Goal: Transaction & Acquisition: Purchase product/service

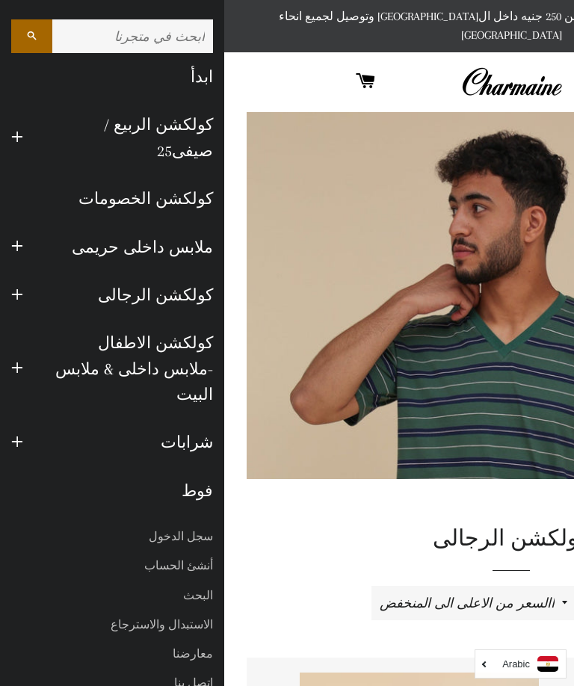
click at [193, 175] on link "كولكشن الخصومات" at bounding box center [112, 199] width 224 height 48
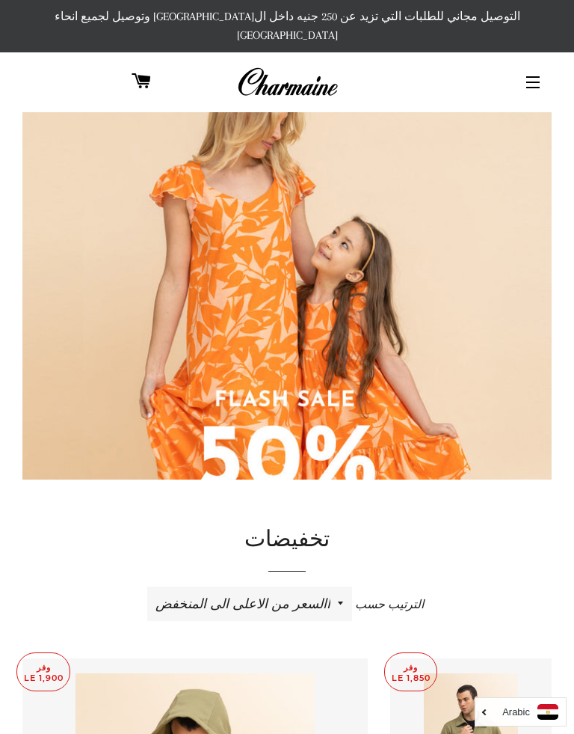
click at [409, 391] on img at bounding box center [286, 372] width 529 height 529
click at [537, 64] on button "التنقل في الموقع" at bounding box center [532, 82] width 37 height 37
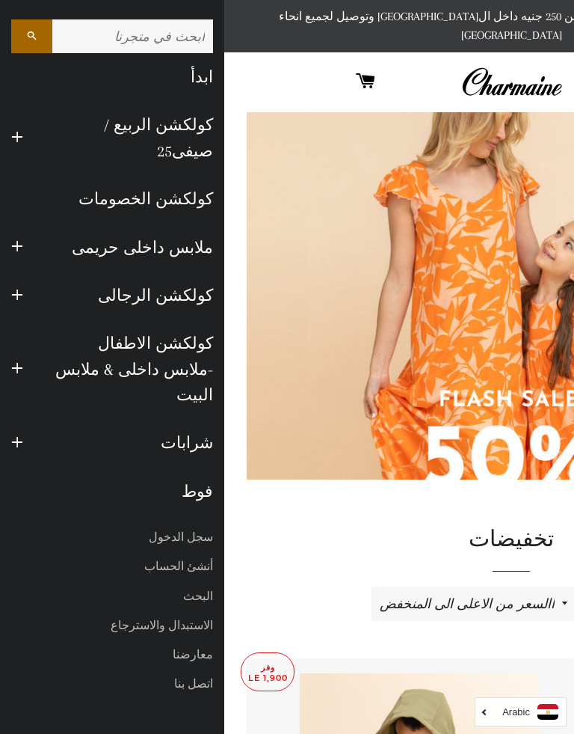
click at [33, 227] on button "توسيع القائمة الفرعية ملابس داخلى حريمى طي القائمة الفرعية ملابس داخلى حريمى" at bounding box center [17, 247] width 34 height 41
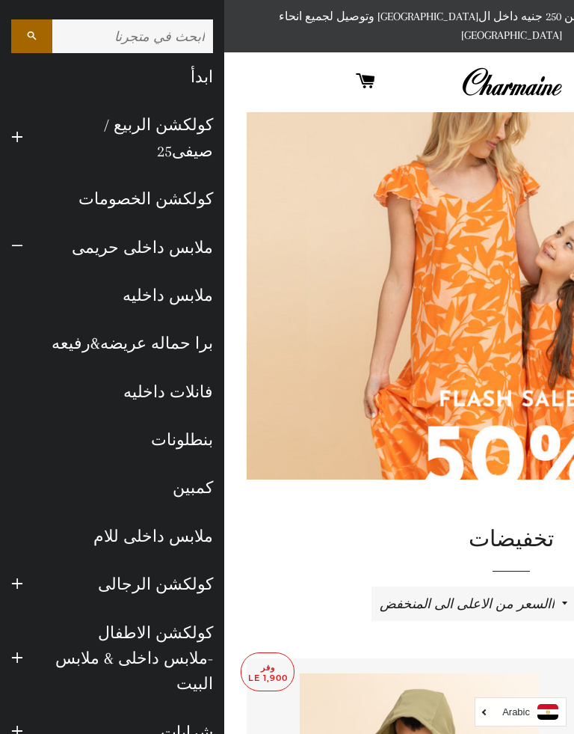
click at [25, 227] on button "توسيع القائمة الفرعية ملابس داخلى حريمى طي القائمة الفرعية ملابس داخلى حريمى" at bounding box center [17, 247] width 34 height 41
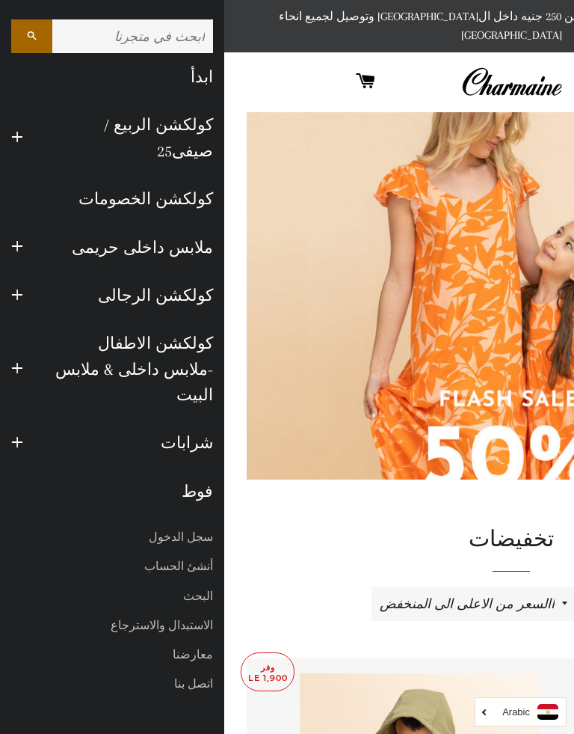
click at [20, 129] on span "button" at bounding box center [17, 138] width 12 height 19
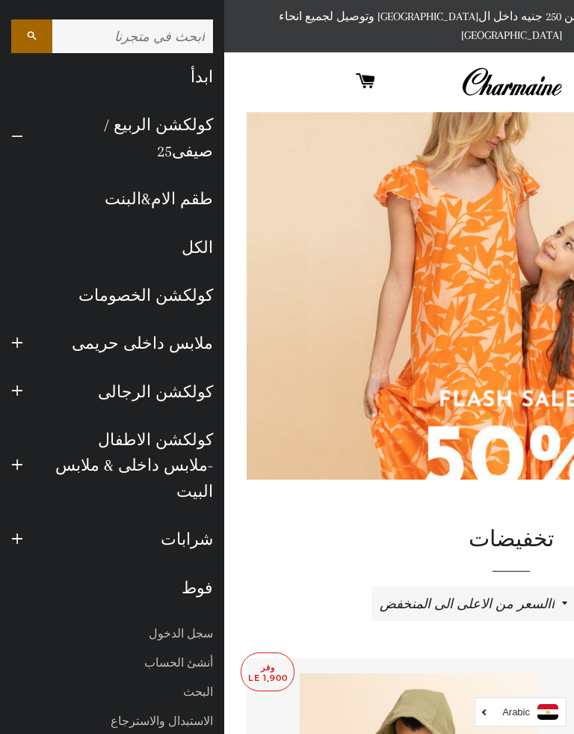
click at [28, 445] on button "توسيع القائمة الفرعية كولكشن الاطفال -ملابس داخلى & ملابس البيت طي القائمة الفر…" at bounding box center [17, 465] width 34 height 41
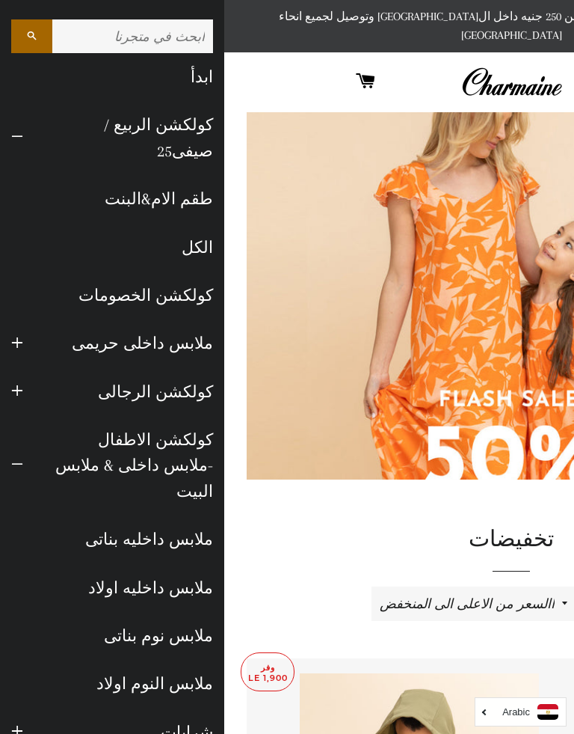
click at [22, 382] on span "button" at bounding box center [17, 391] width 12 height 19
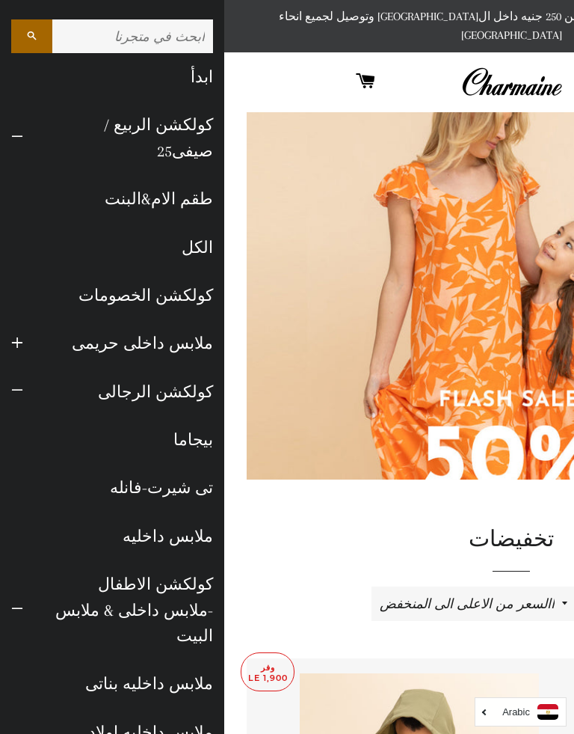
click at [21, 382] on span "button" at bounding box center [17, 391] width 12 height 19
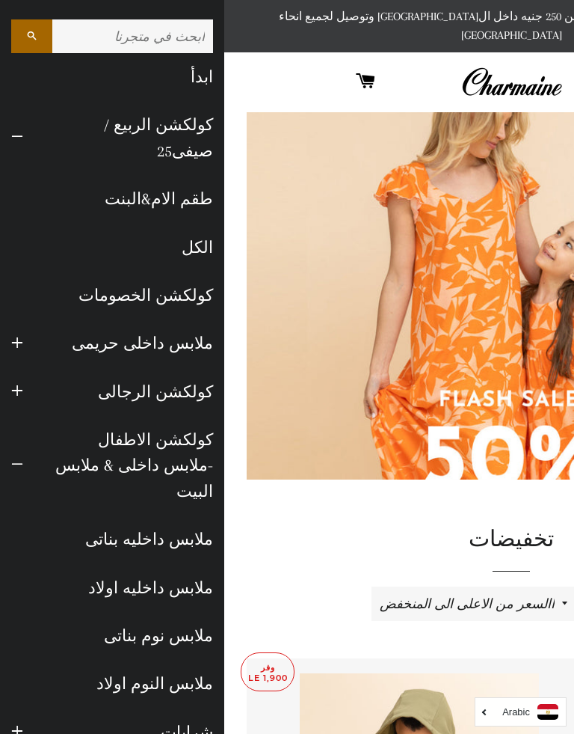
click at [17, 323] on button "توسيع القائمة الفرعية ملابس داخلى حريمى طي القائمة الفرعية ملابس داخلى حريمى" at bounding box center [17, 343] width 34 height 41
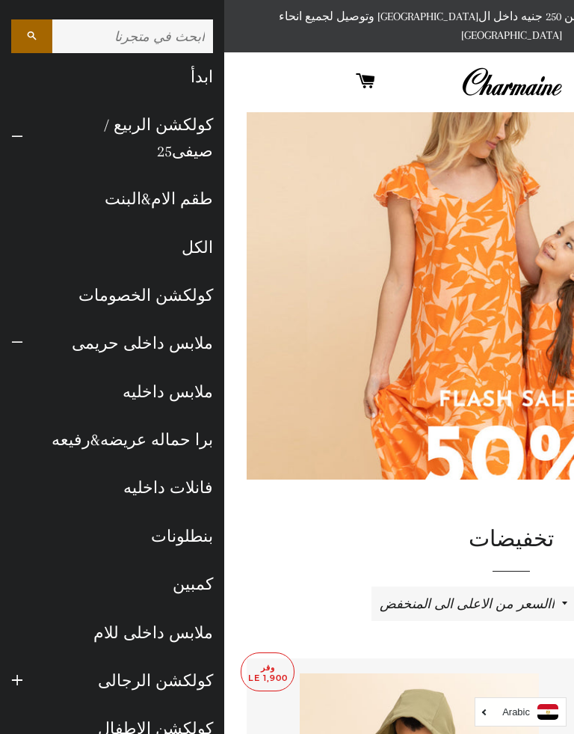
click at [34, 319] on link "ملابس داخلى حريمى" at bounding box center [129, 343] width 190 height 48
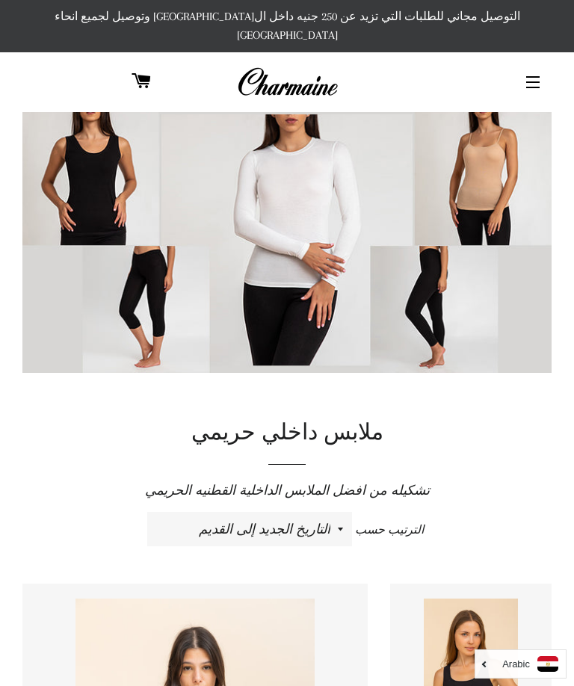
click at [537, 73] on button "التنقل في الموقع" at bounding box center [532, 82] width 37 height 37
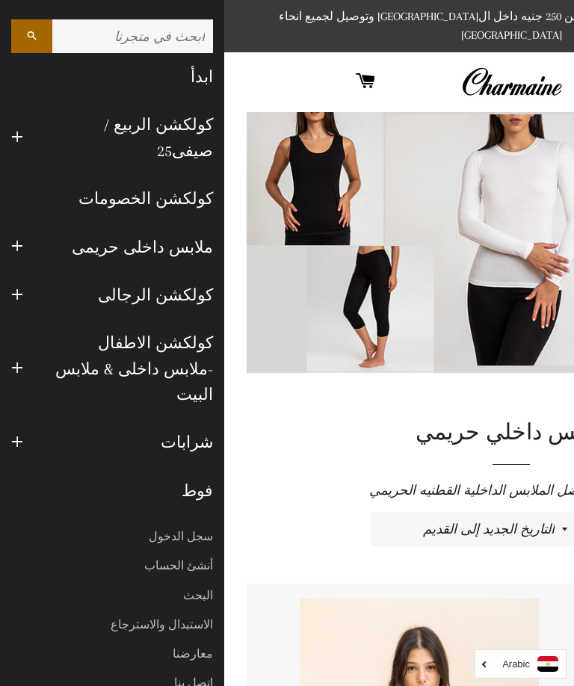
click at [23, 348] on button "توسيع القائمة الفرعية كولكشن الاطفال -ملابس داخلى & ملابس البيت طي القائمة الفر…" at bounding box center [17, 368] width 34 height 41
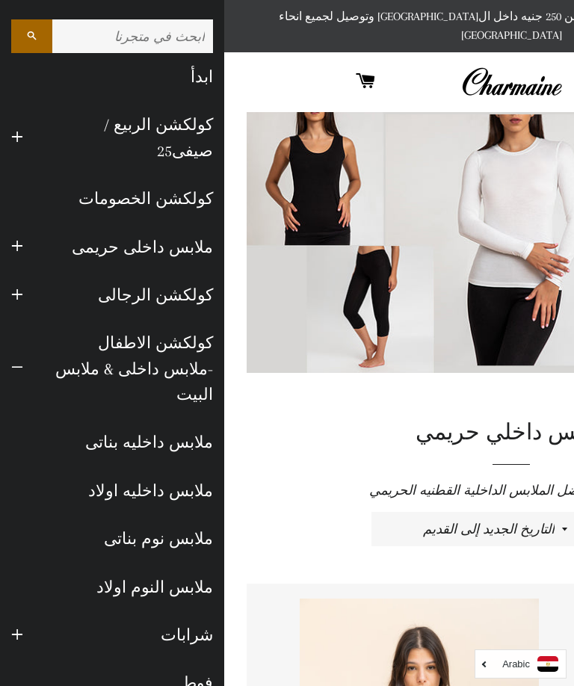
click at [23, 348] on button "توسيع القائمة الفرعية كولكشن الاطفال -ملابس داخلى & ملابس البيت طي القائمة الفر…" at bounding box center [17, 368] width 34 height 41
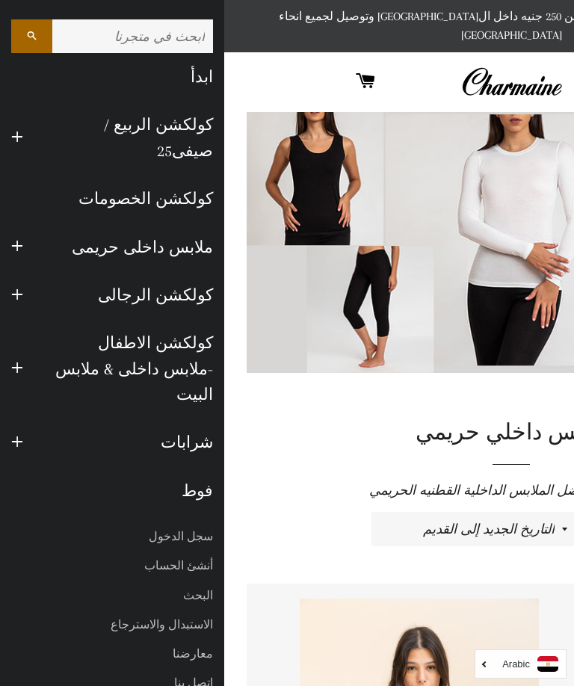
click at [20, 129] on span "button" at bounding box center [17, 138] width 12 height 19
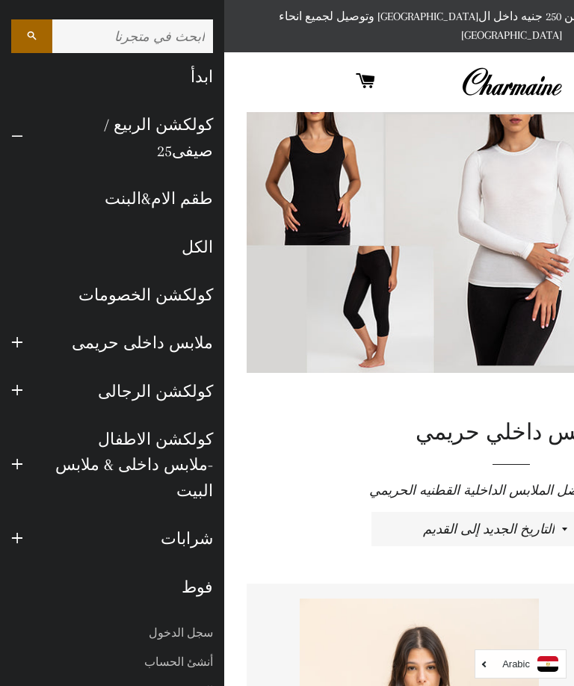
click at [153, 175] on link "طقم الام&البنت" at bounding box center [112, 199] width 224 height 48
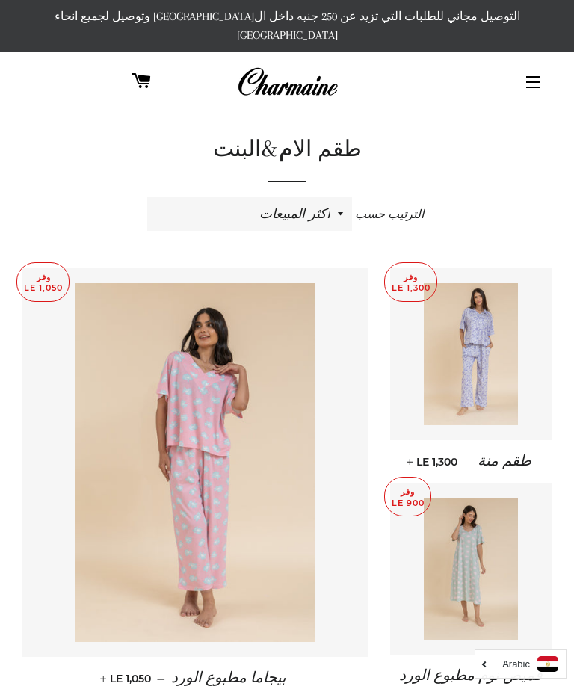
click at [368, 208] on span "الترتيب حسب" at bounding box center [389, 214] width 69 height 13
click at [352, 201] on select "ظهرت اكثر المبيعات أبجديا من الألف إلى الياء ابجديا من الياء الى الالف السعر ال…" at bounding box center [249, 214] width 205 height 34
select select "title-ascending"
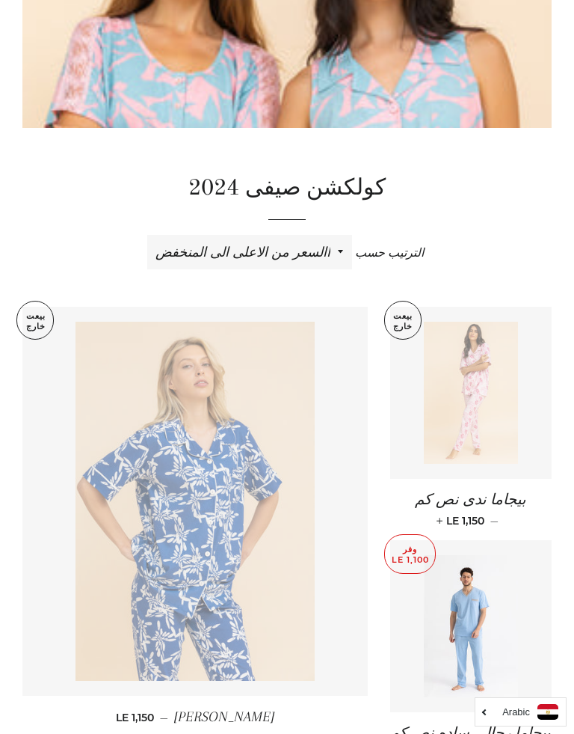
scroll to position [359, 0]
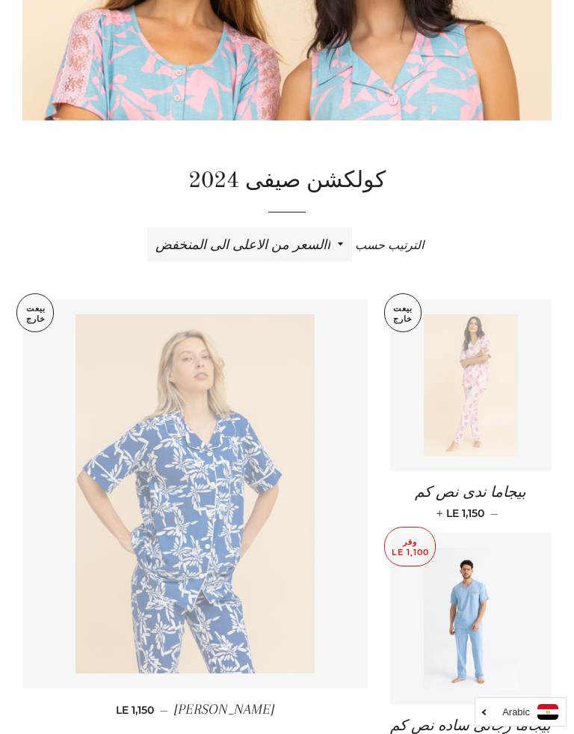
click at [240, 545] on img at bounding box center [195, 493] width 239 height 359
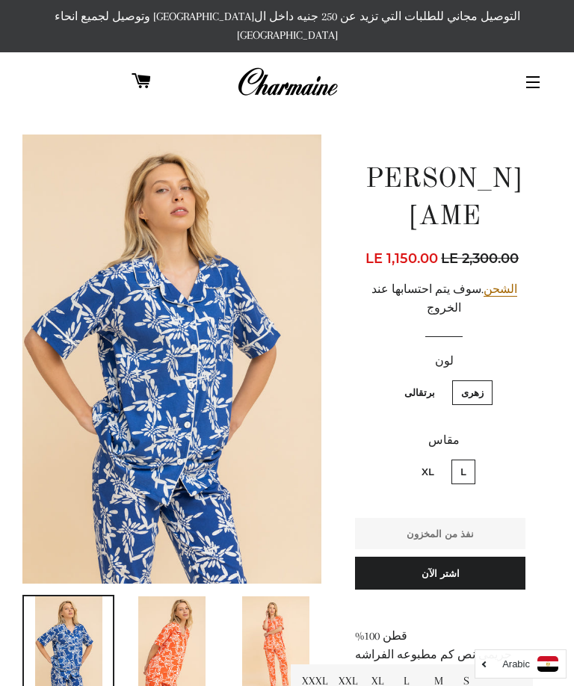
click at [424, 381] on label "برتقالى" at bounding box center [420, 393] width 49 height 25
click at [439, 378] on input "برتقالى" at bounding box center [439, 378] width 1 height 1
radio input "true"
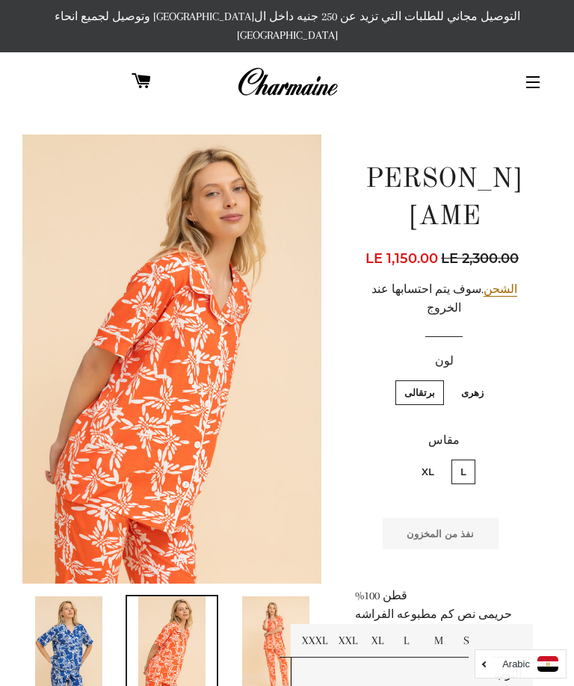
click at [444, 624] on td "M" at bounding box center [437, 641] width 29 height 34
click at [438, 624] on td "M" at bounding box center [437, 641] width 29 height 34
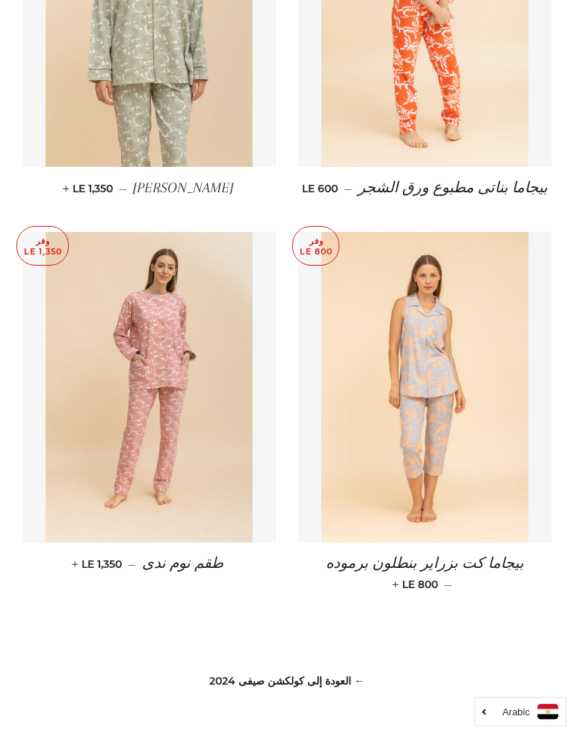
scroll to position [1221, 0]
click at [449, 441] on img at bounding box center [425, 387] width 207 height 310
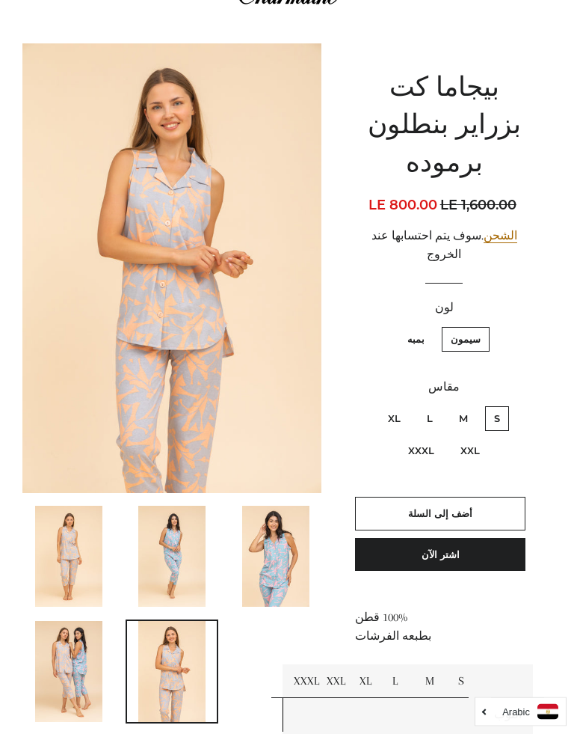
scroll to position [93, 0]
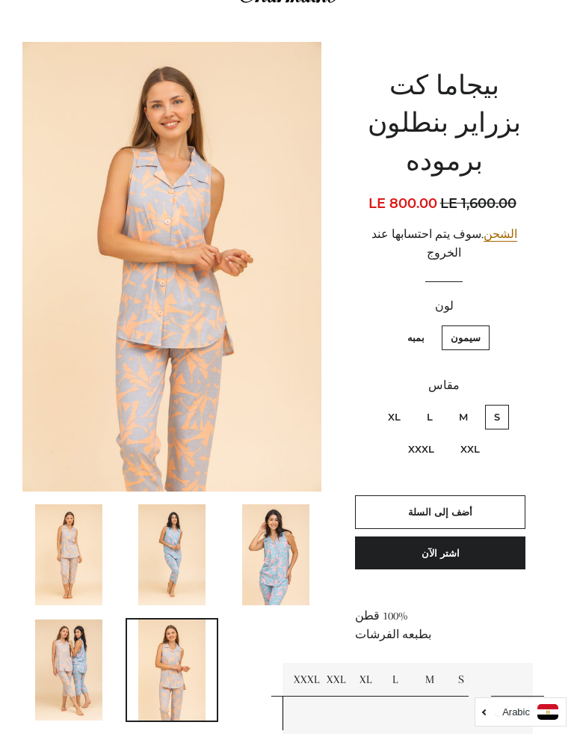
click at [473, 405] on label "M" at bounding box center [463, 417] width 27 height 25
click at [473, 402] on input "M" at bounding box center [472, 402] width 1 height 1
radio input "true"
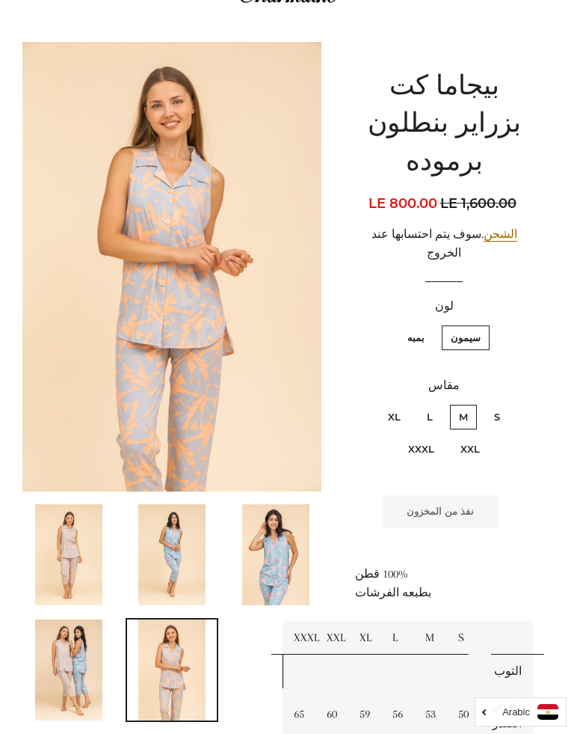
click at [423, 325] on label "بمبه" at bounding box center [416, 337] width 35 height 25
click at [428, 323] on input "بمبه" at bounding box center [428, 323] width 1 height 1
radio input "true"
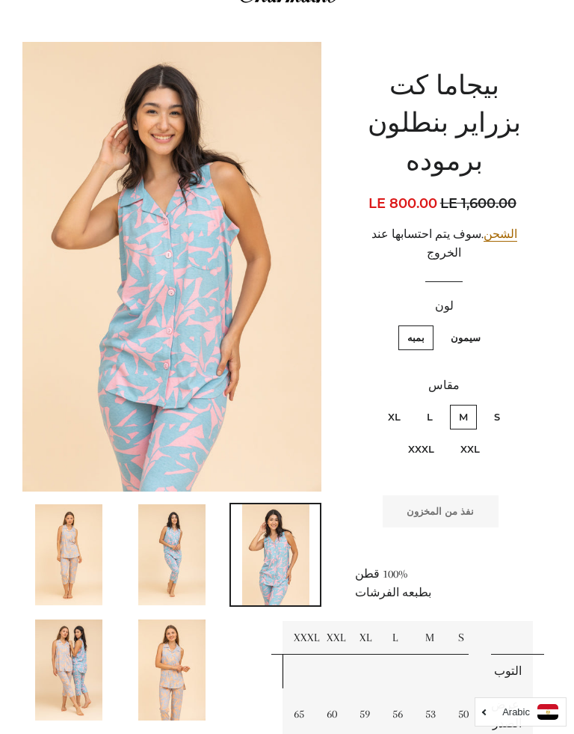
click at [182, 537] on img at bounding box center [171, 554] width 67 height 101
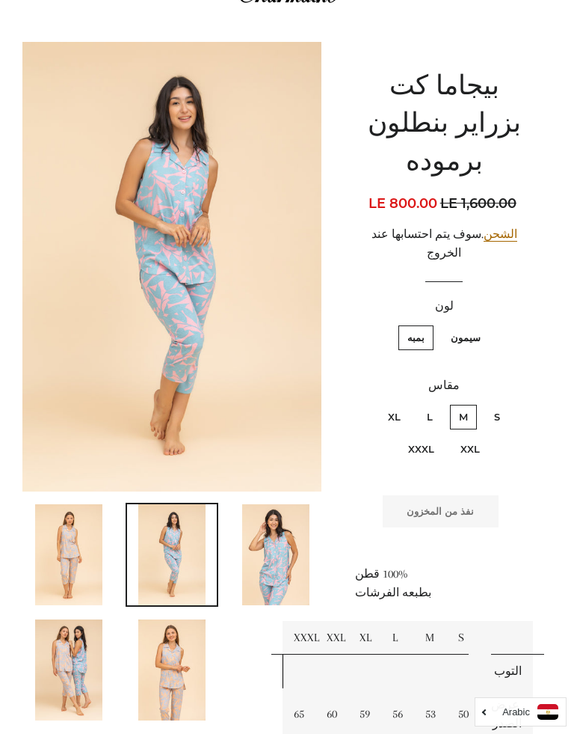
click at [73, 548] on img at bounding box center [68, 554] width 67 height 101
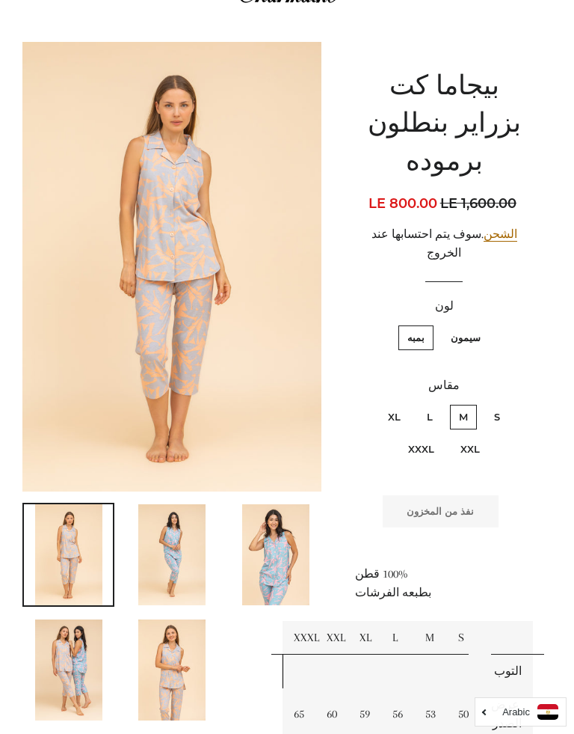
click at [179, 666] on img at bounding box center [171, 669] width 67 height 101
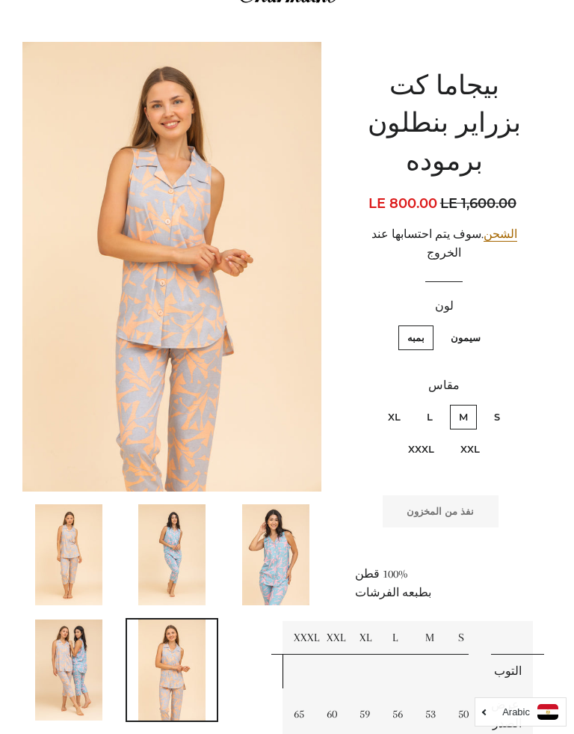
click at [78, 650] on img at bounding box center [68, 669] width 67 height 101
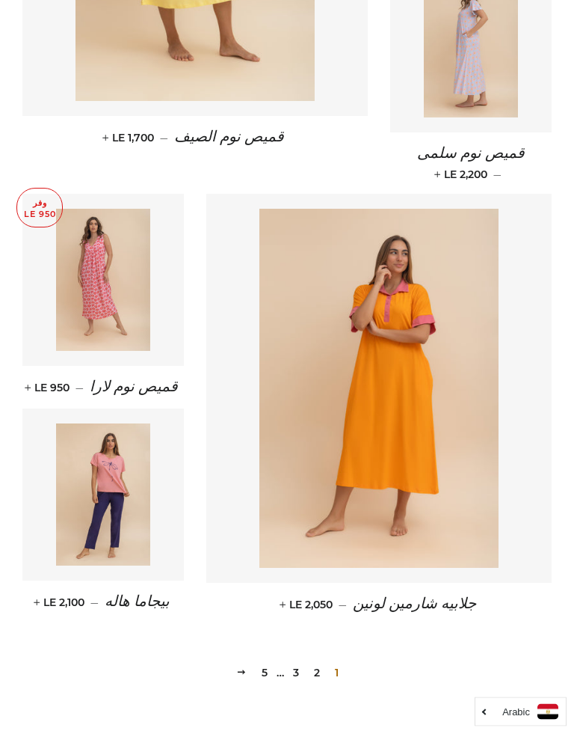
scroll to position [1828, 0]
click at [244, 666] on span at bounding box center [241, 671] width 10 height 11
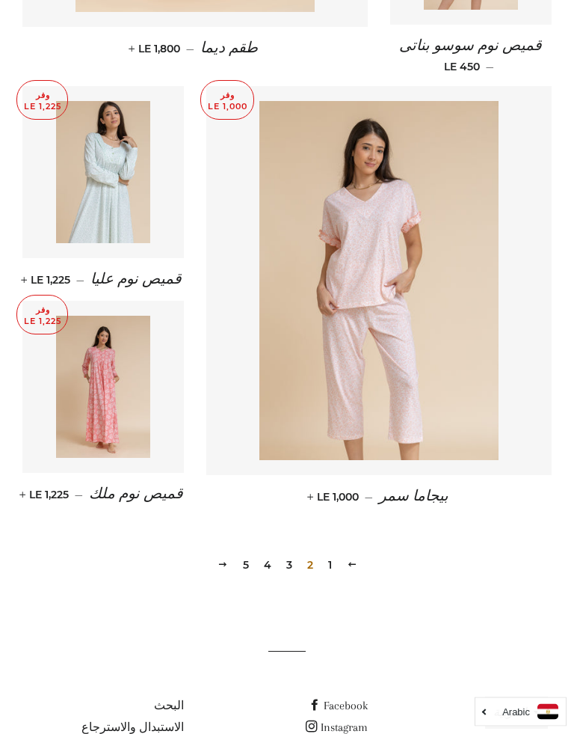
scroll to position [1917, 0]
click at [230, 552] on link "التالي" at bounding box center [223, 563] width 22 height 23
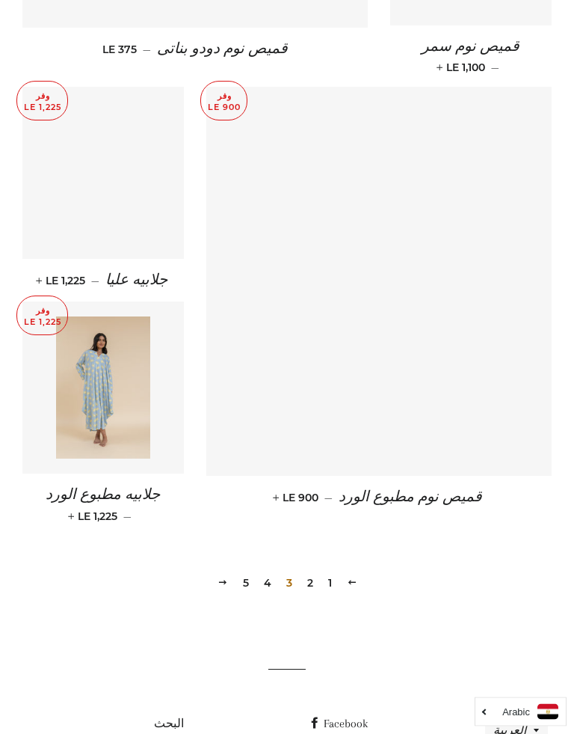
scroll to position [1917, 0]
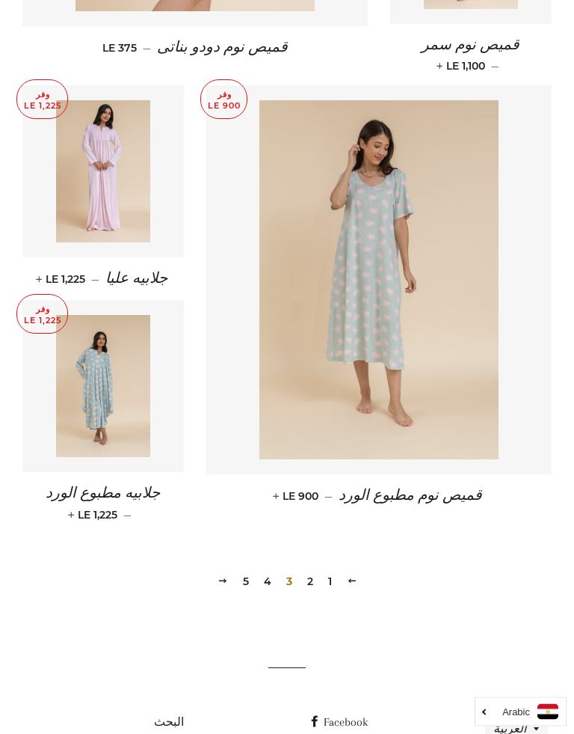
click at [231, 570] on link "التالي" at bounding box center [223, 581] width 22 height 23
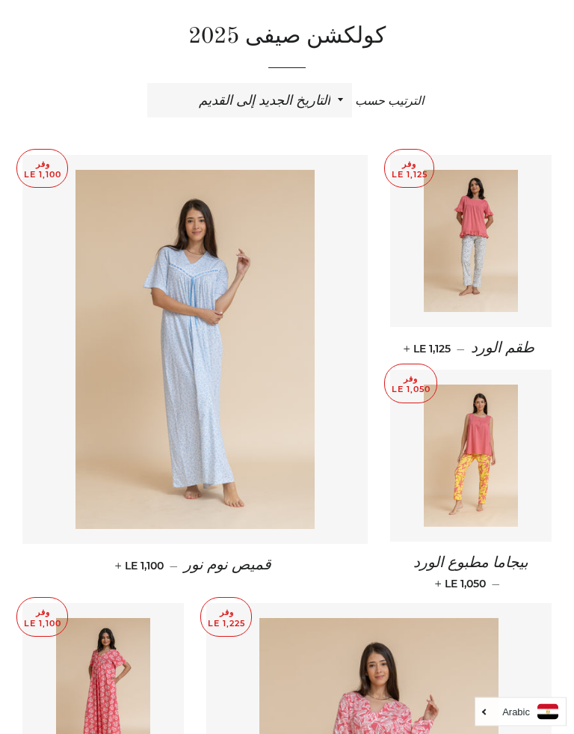
scroll to position [504, 0]
click at [491, 446] on img at bounding box center [471, 455] width 95 height 142
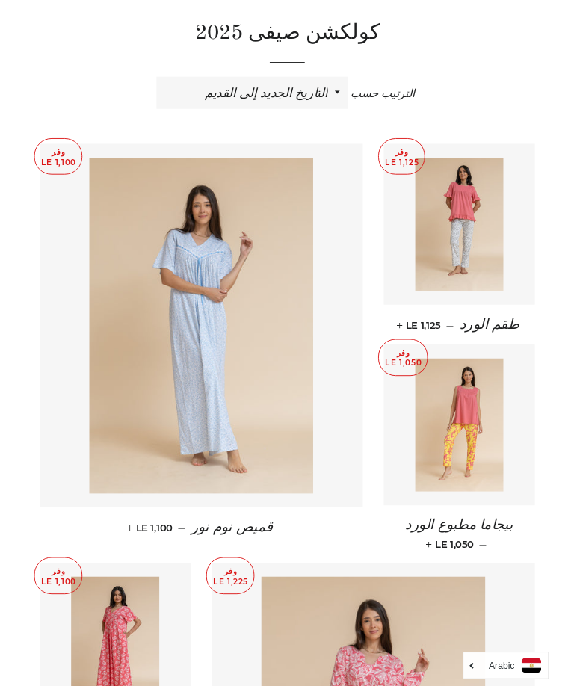
scroll to position [0, 0]
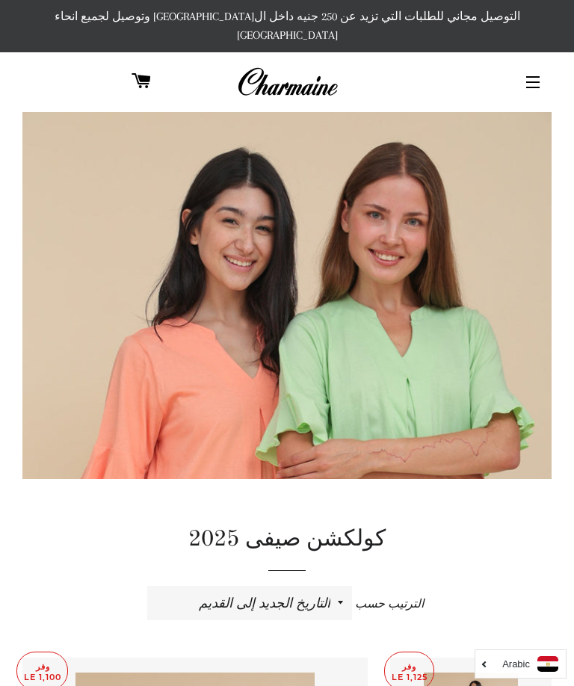
click at [535, 64] on button "التنقل في الموقع" at bounding box center [532, 82] width 37 height 37
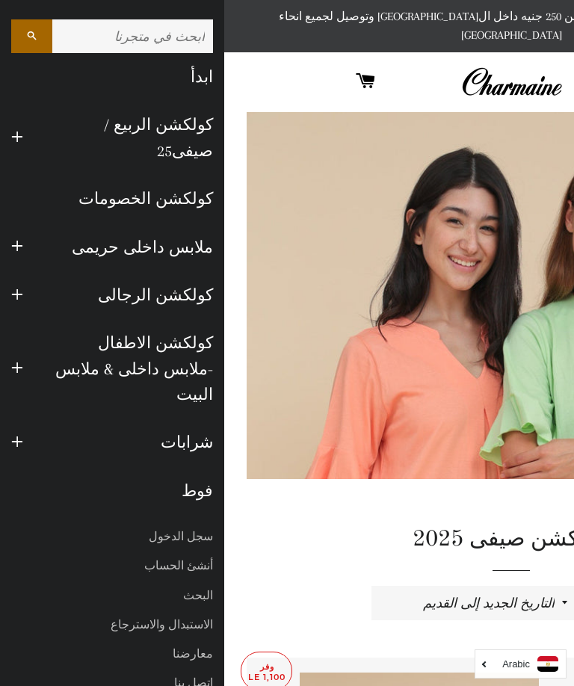
click at [19, 129] on span "button" at bounding box center [17, 138] width 12 height 19
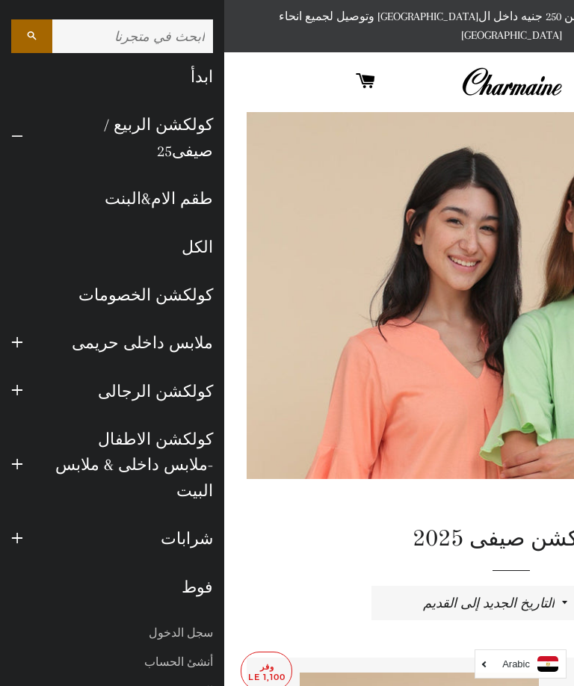
click at [197, 273] on link "كولكشن الخصومات" at bounding box center [112, 295] width 224 height 48
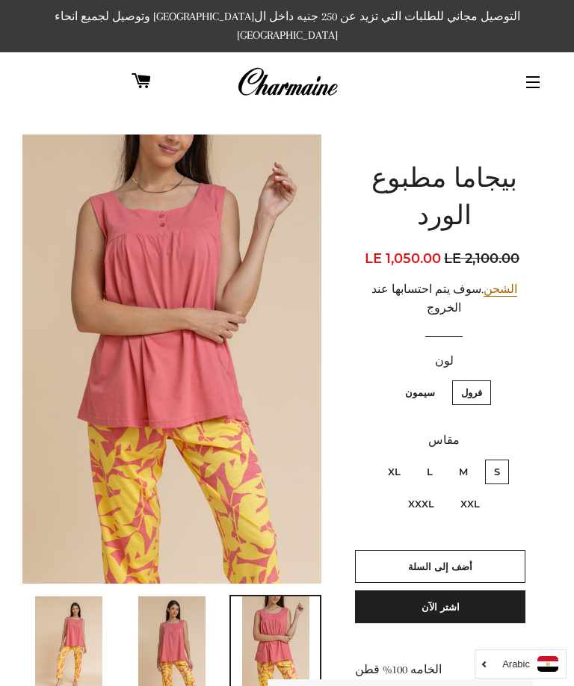
click at [178, 617] on img at bounding box center [171, 647] width 67 height 101
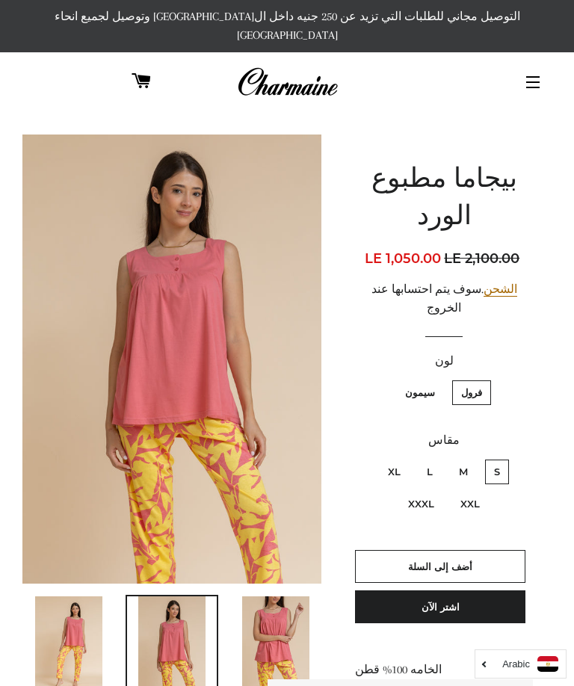
click at [52, 618] on img at bounding box center [68, 647] width 67 height 101
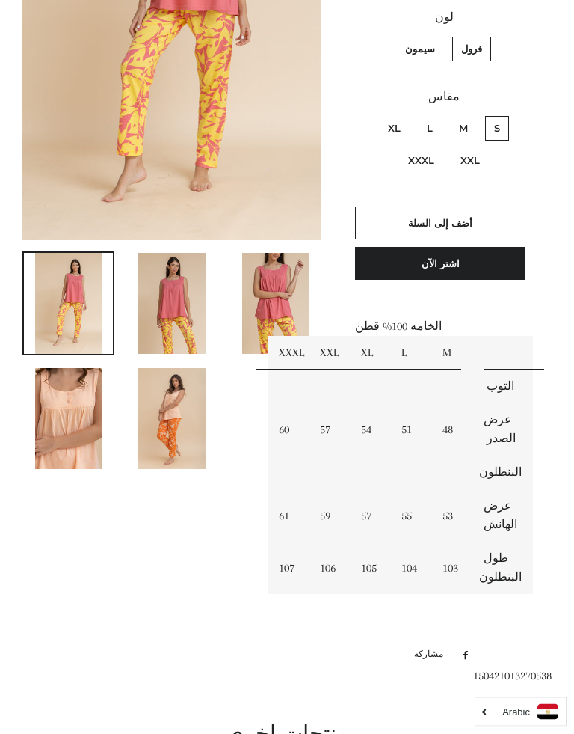
scroll to position [344, 0]
click at [157, 405] on img at bounding box center [171, 418] width 67 height 101
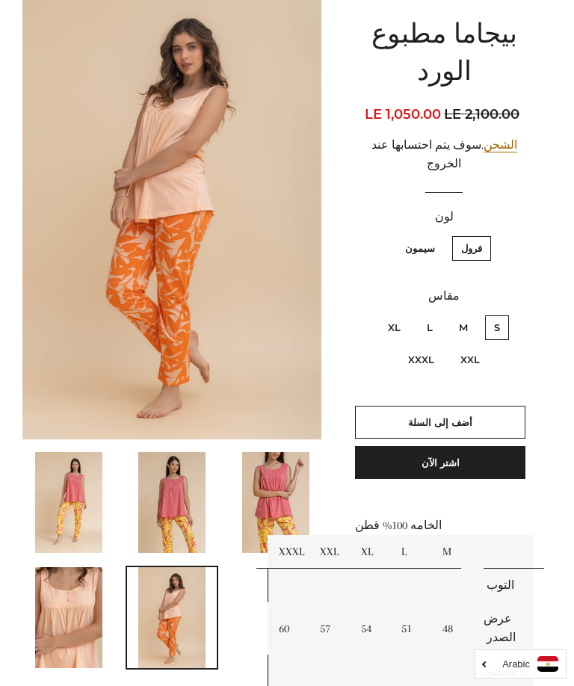
scroll to position [142, 0]
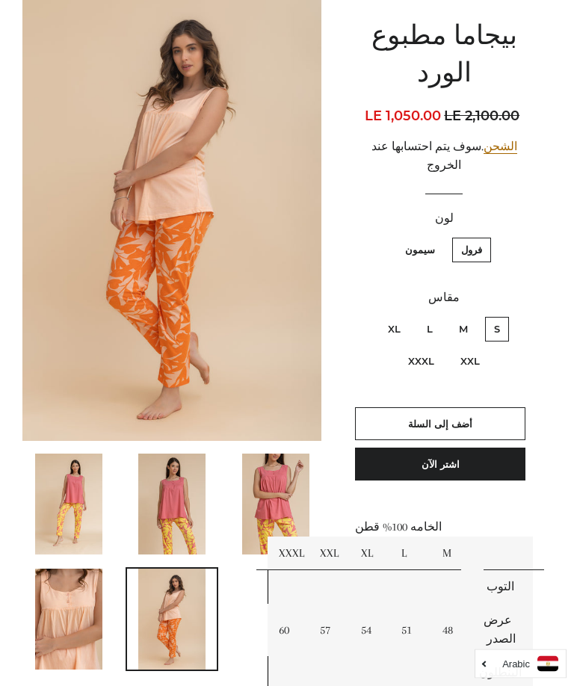
click at [153, 497] on img at bounding box center [171, 505] width 67 height 101
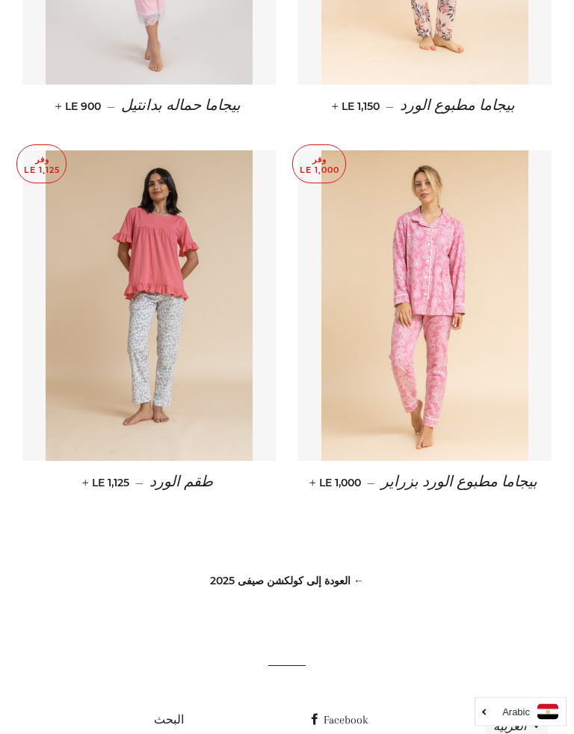
scroll to position [1374, 0]
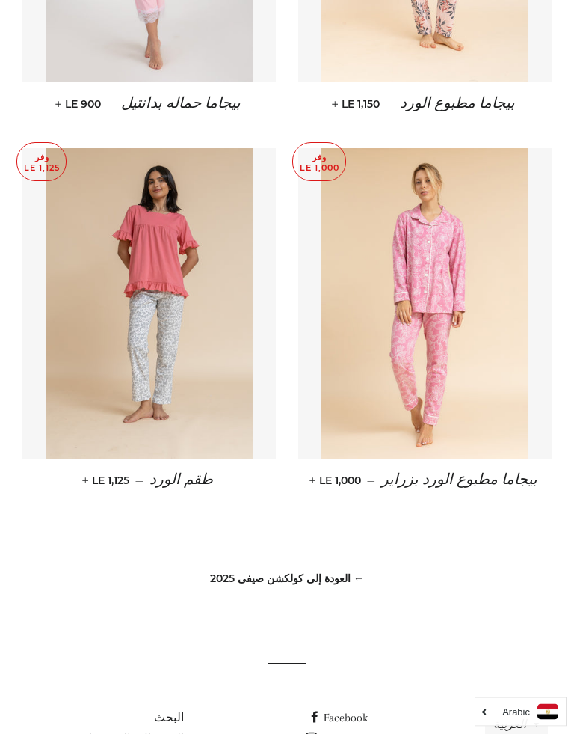
click at [338, 572] on link "← العودة إلى كولكشن صيفى 2025" at bounding box center [287, 578] width 154 height 13
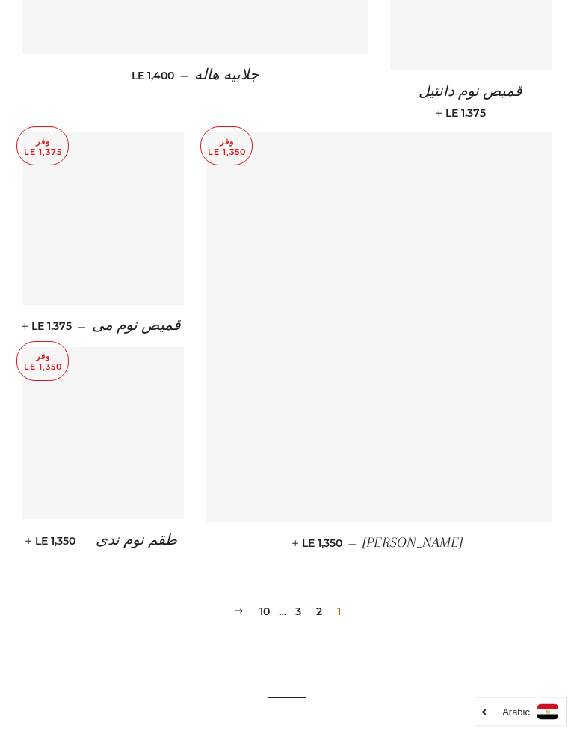
scroll to position [1936, 0]
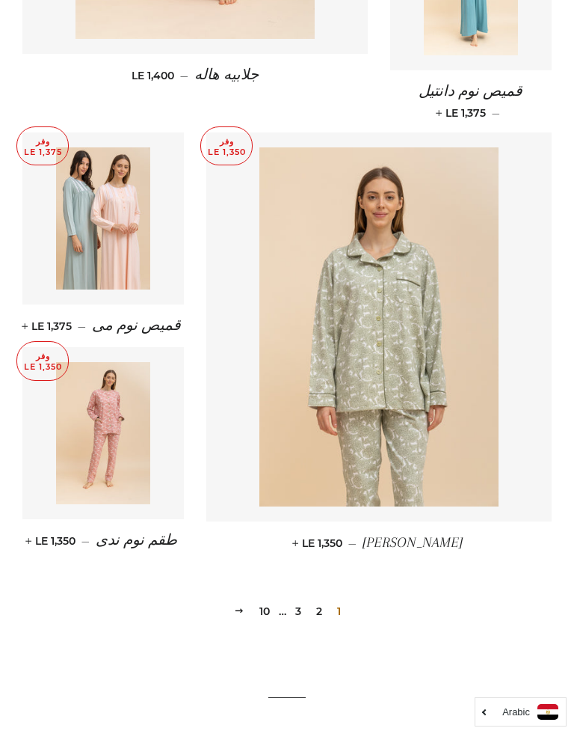
click at [320, 600] on link "2" at bounding box center [319, 611] width 18 height 22
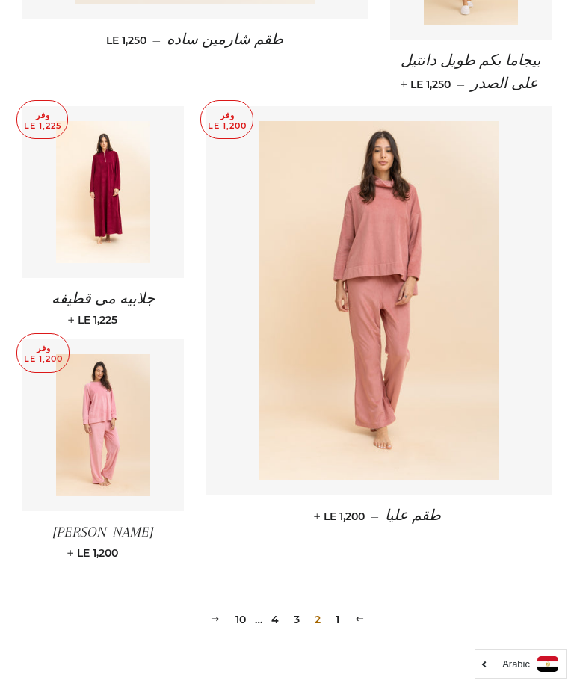
scroll to position [1939, 0]
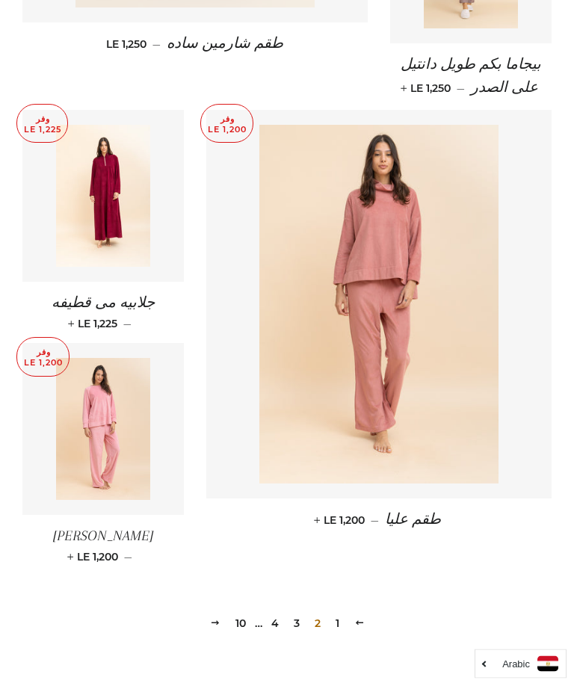
click at [225, 612] on link "التالي" at bounding box center [215, 623] width 22 height 23
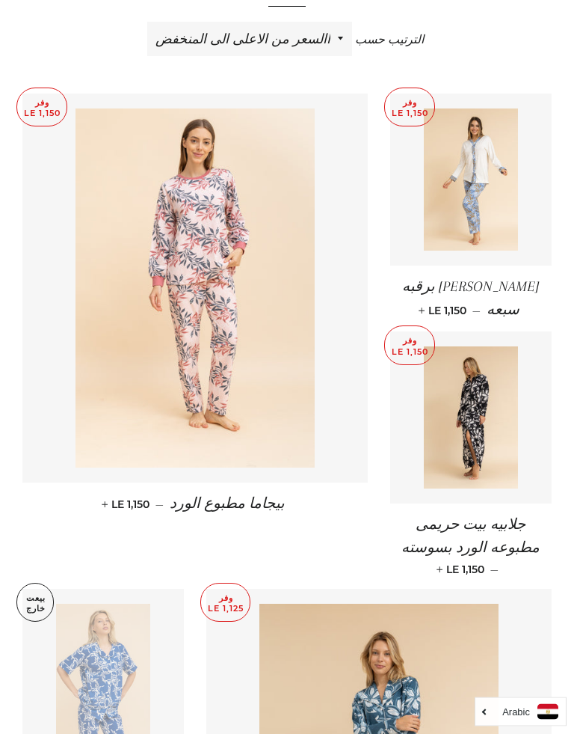
scroll to position [565, 0]
click at [481, 185] on img at bounding box center [471, 179] width 95 height 142
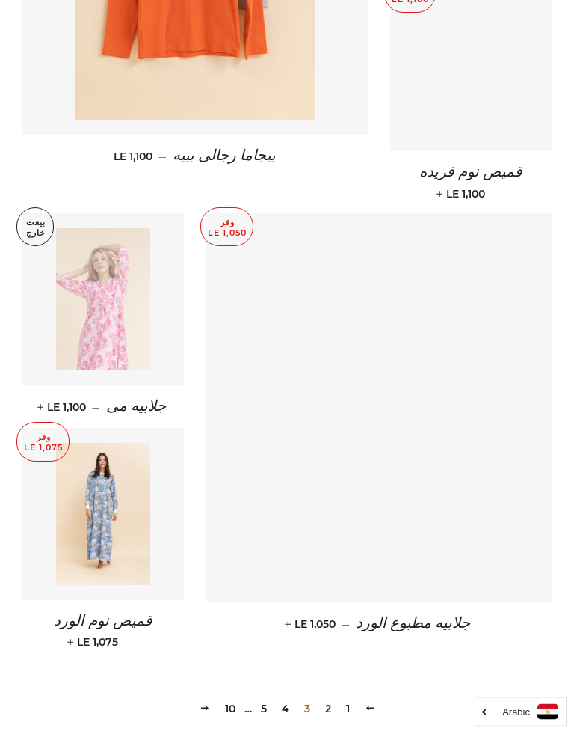
scroll to position [1856, 0]
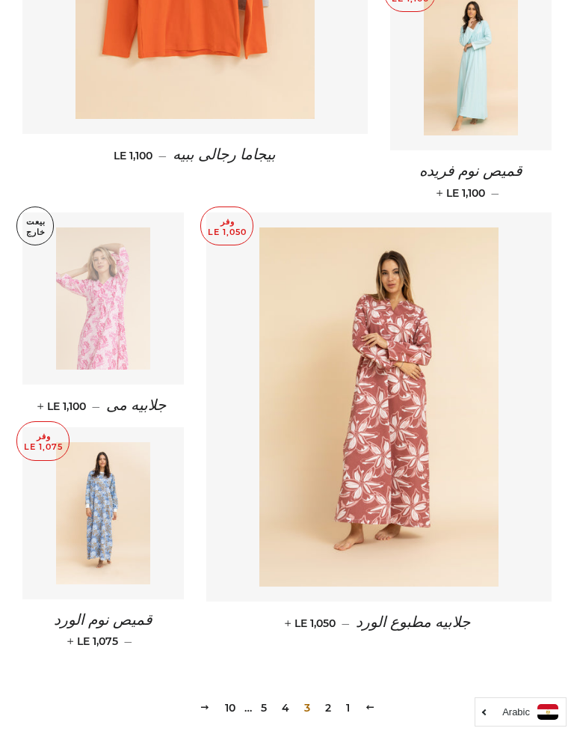
click at [212, 686] on link "التالي" at bounding box center [205, 706] width 22 height 23
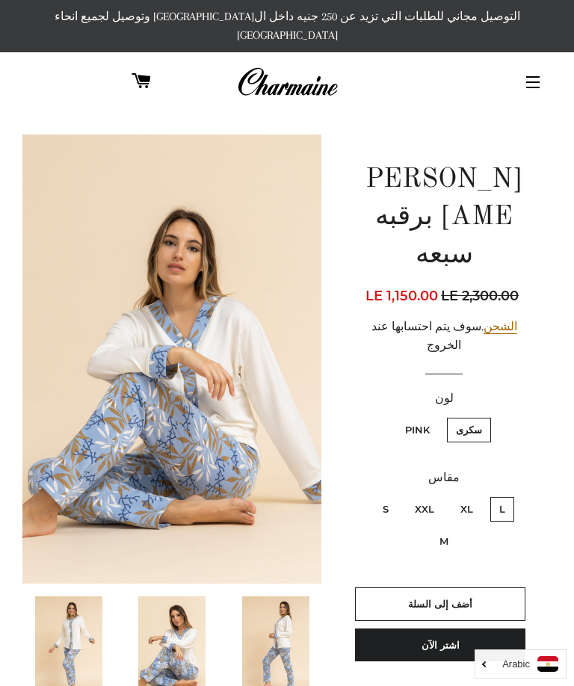
click at [277, 643] on img at bounding box center [275, 647] width 67 height 101
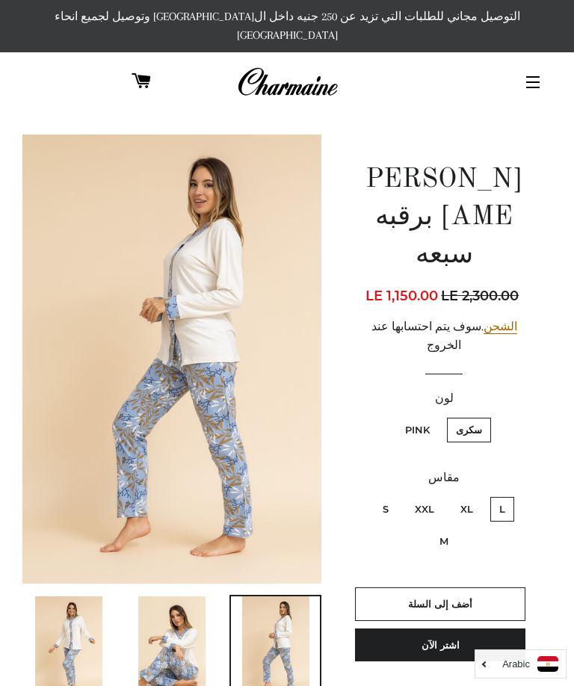
click at [189, 634] on img at bounding box center [171, 647] width 67 height 101
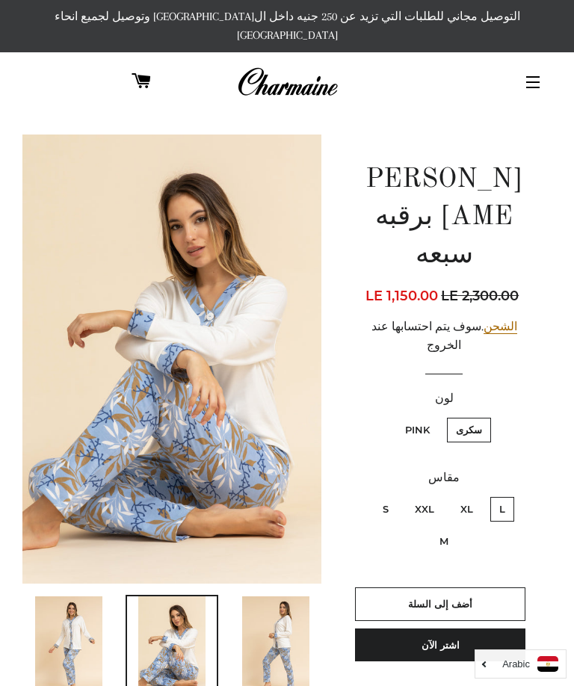
click at [85, 640] on img at bounding box center [68, 647] width 67 height 101
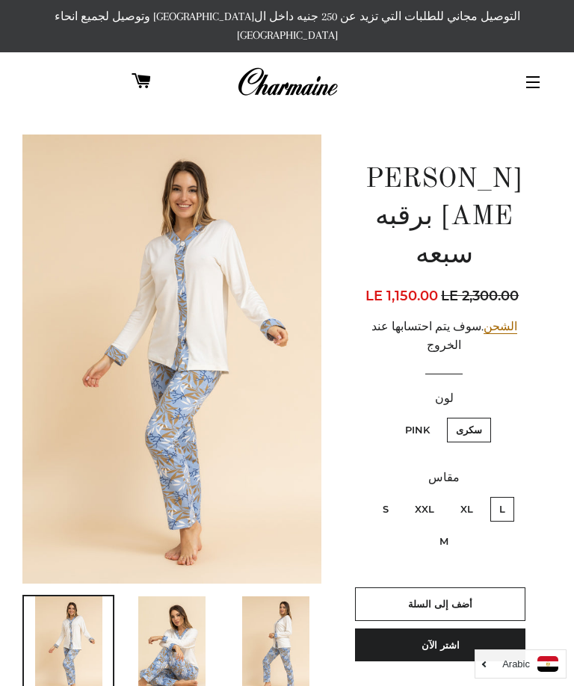
click at [419, 418] on label "Pink" at bounding box center [417, 430] width 43 height 25
click at [434, 416] on input "Pink" at bounding box center [434, 416] width 1 height 1
radio input "true"
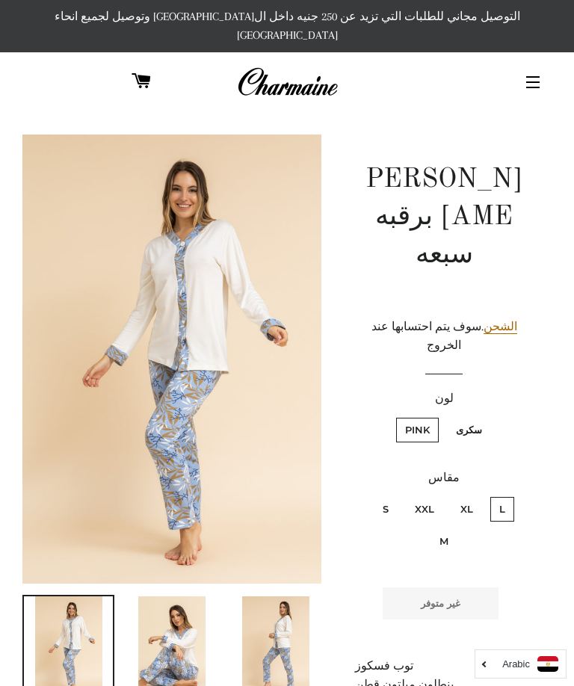
click at [482, 418] on label "سكرى" at bounding box center [469, 430] width 44 height 25
click at [486, 416] on input "سكرى" at bounding box center [486, 416] width 1 height 1
radio input "true"
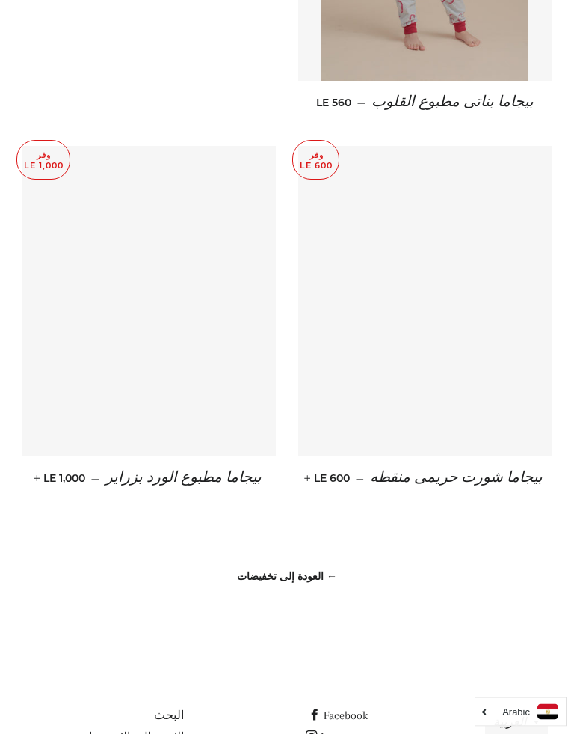
scroll to position [1192, 0]
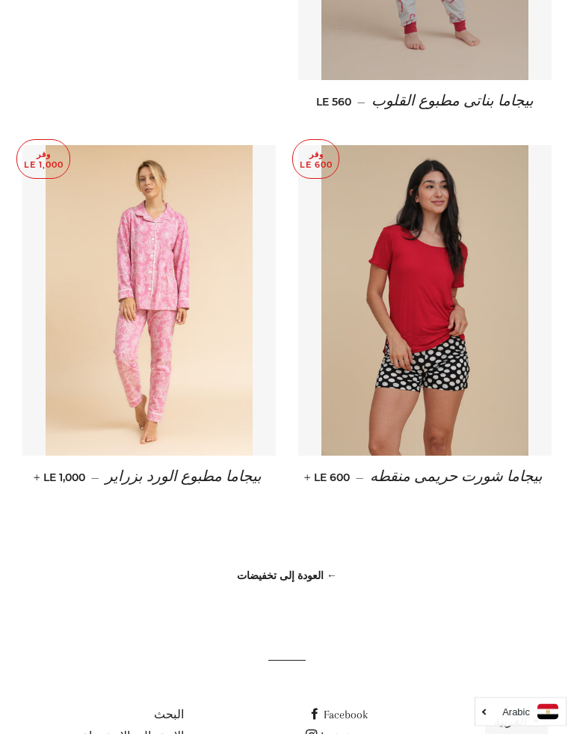
click at [323, 569] on link "← العودة إلى تخفيضات" at bounding box center [287, 575] width 100 height 13
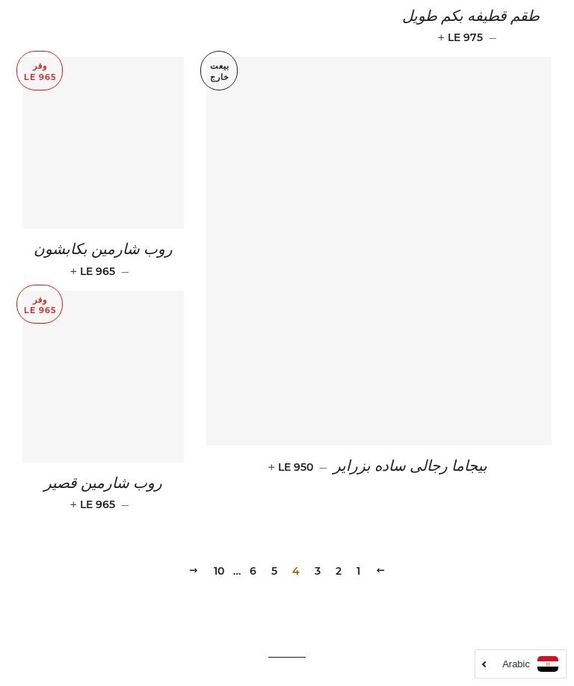
scroll to position [2005, 0]
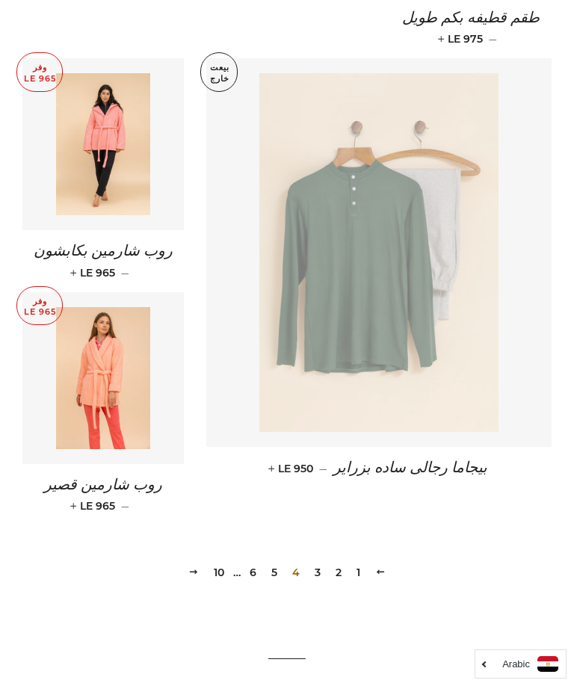
click at [197, 567] on span at bounding box center [193, 572] width 10 height 11
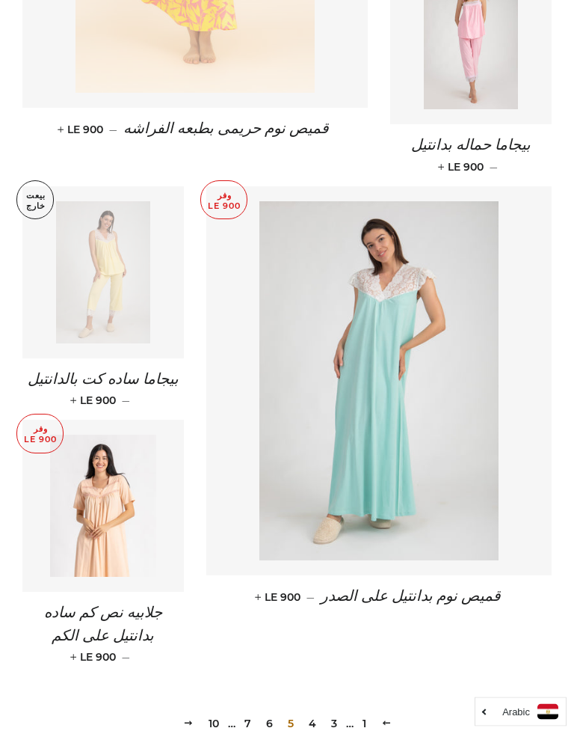
scroll to position [1884, 0]
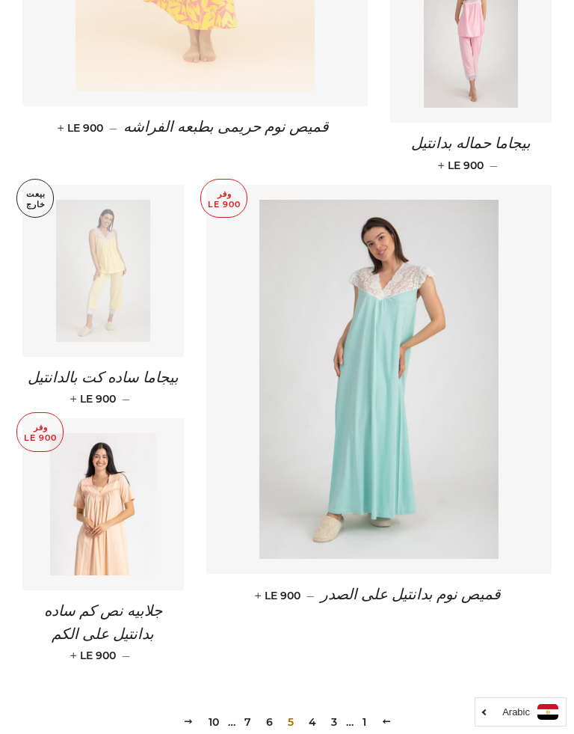
click at [188, 686] on span at bounding box center [188, 721] width 10 height 11
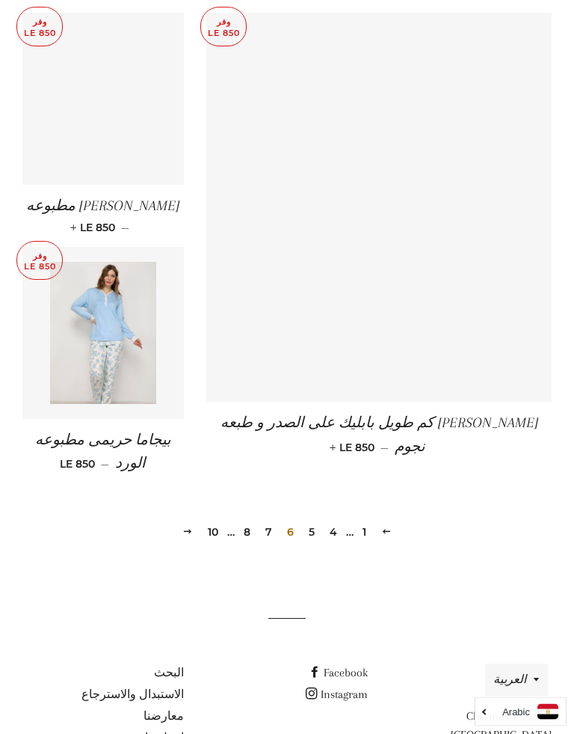
scroll to position [2063, 0]
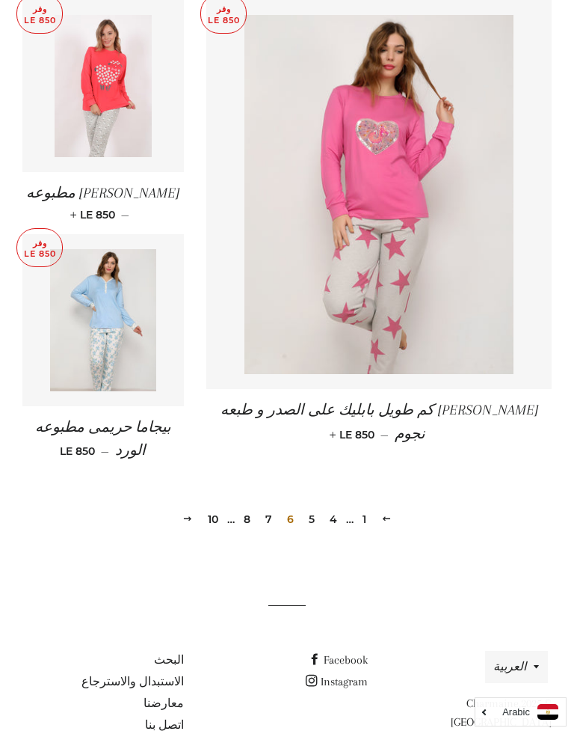
click at [181, 507] on link "التالي" at bounding box center [187, 518] width 22 height 23
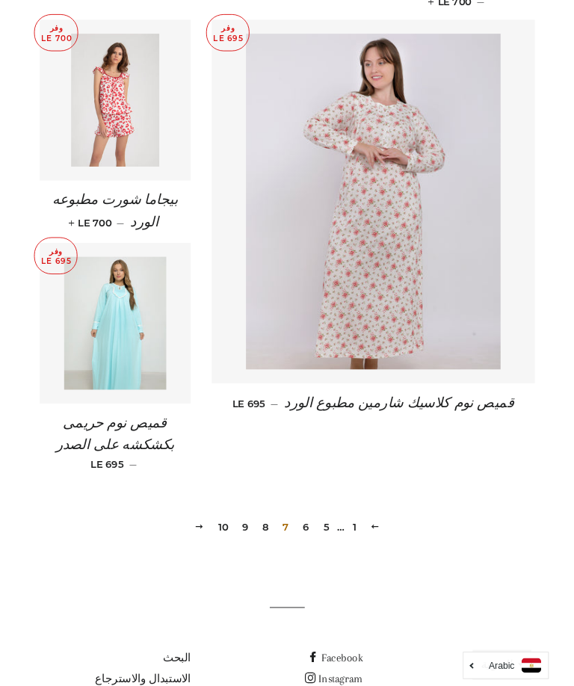
scroll to position [2001, 0]
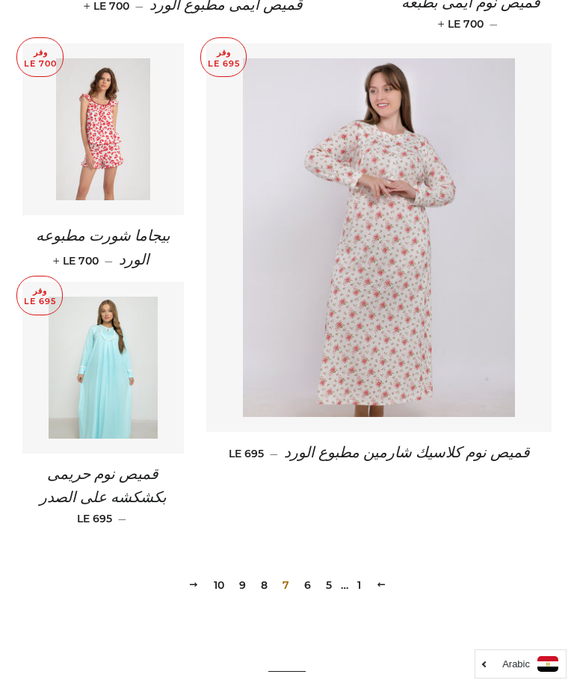
click at [185, 574] on link "التالي" at bounding box center [193, 585] width 22 height 23
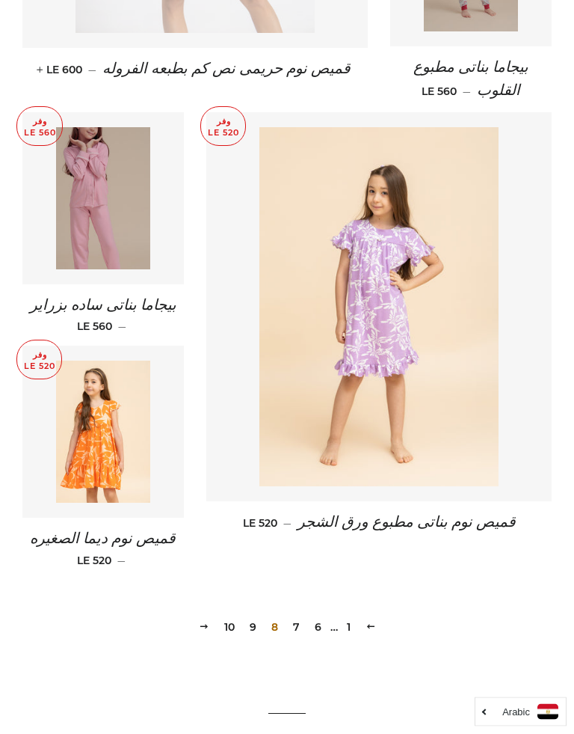
scroll to position [2040, 0]
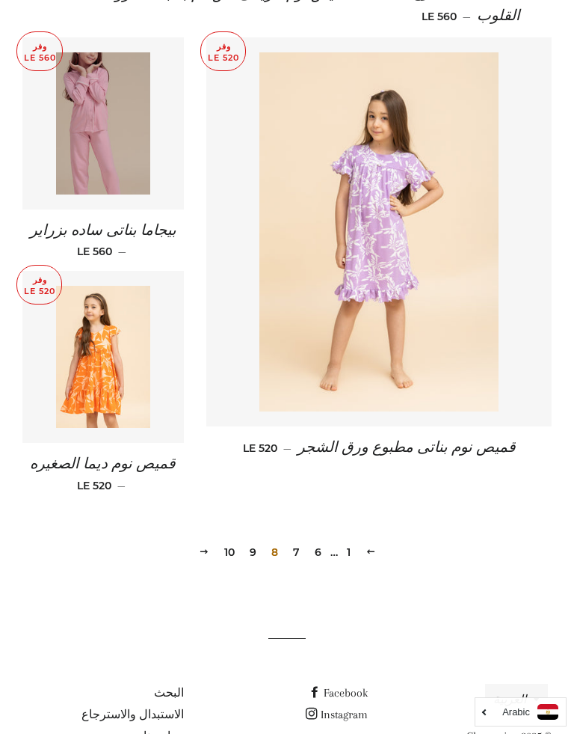
click at [200, 546] on span at bounding box center [204, 551] width 10 height 11
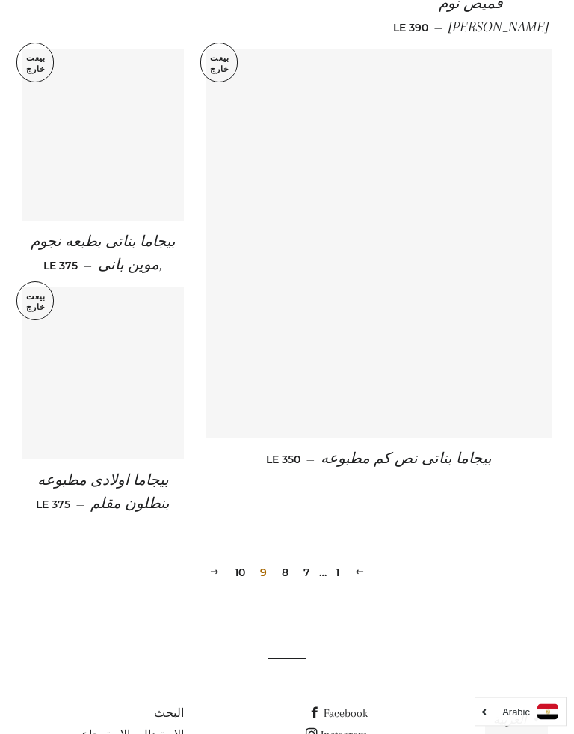
scroll to position [2034, 0]
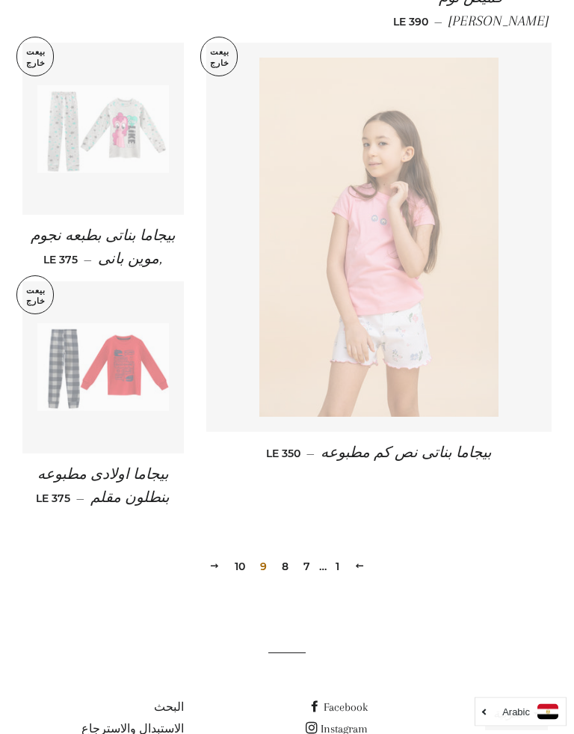
click at [215, 561] on span at bounding box center [214, 566] width 10 height 11
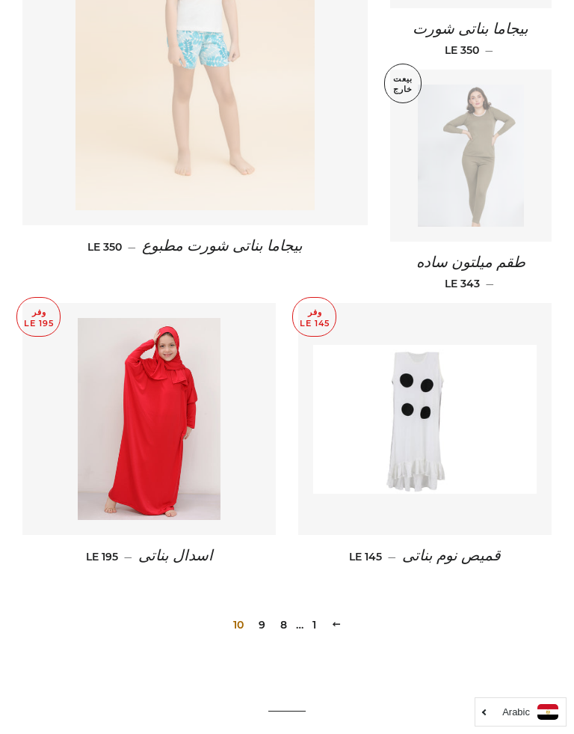
scroll to position [823, 0]
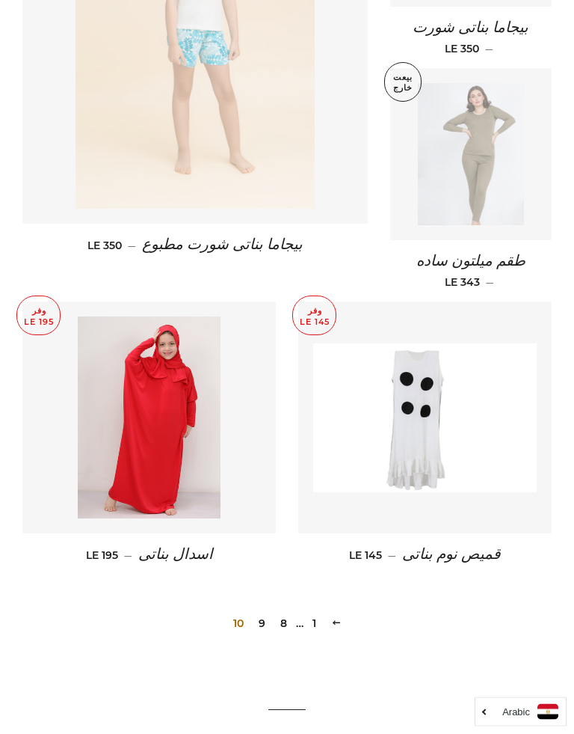
click at [232, 612] on span "10" at bounding box center [238, 623] width 22 height 22
click at [236, 612] on span "10" at bounding box center [238, 623] width 22 height 22
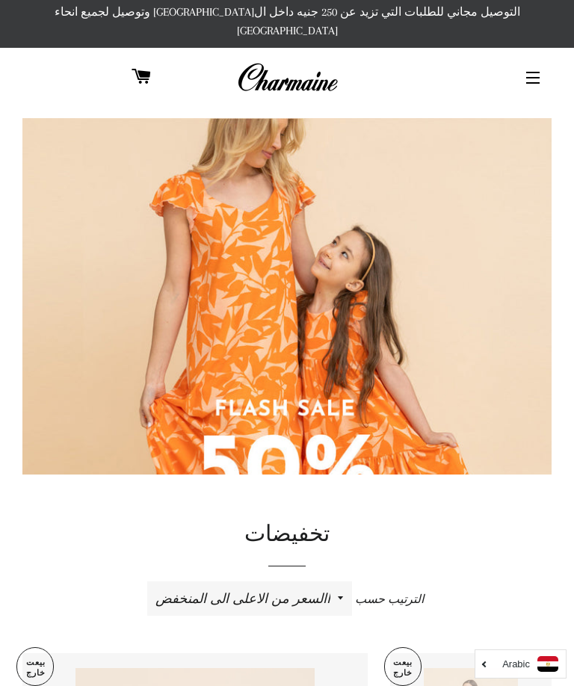
scroll to position [0, 0]
